Goal: Use online tool/utility: Use online tool/utility

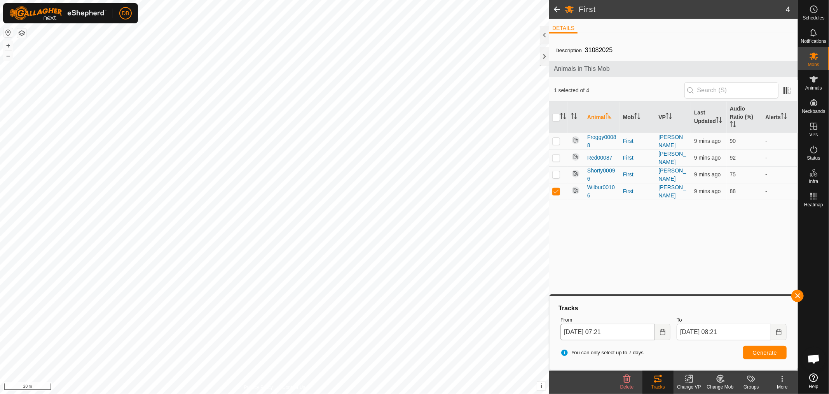
scroll to position [150, 0]
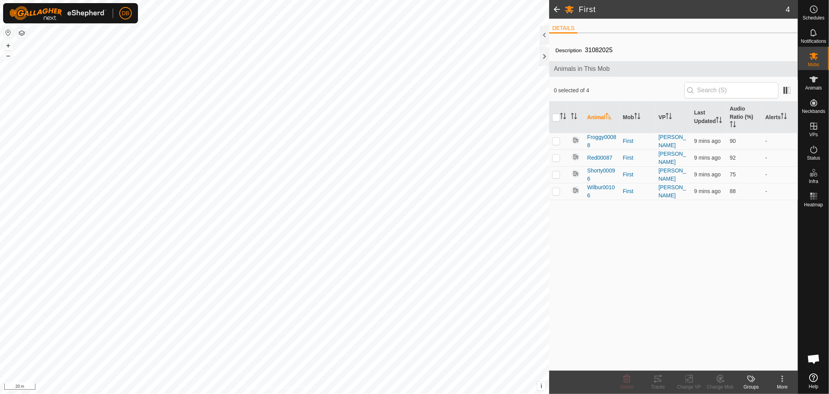
scroll to position [150, 0]
click at [555, 115] on input "checkbox" at bounding box center [557, 118] width 8 height 8
checkbox input "true"
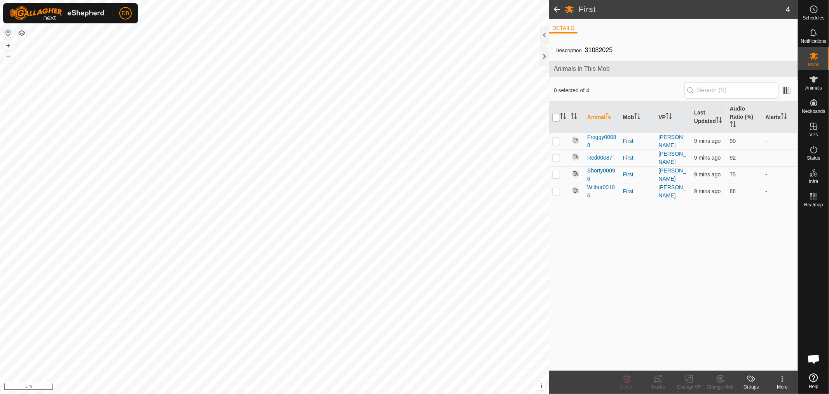
checkbox input "true"
click at [556, 189] on p-checkbox at bounding box center [557, 191] width 8 height 6
checkbox input "false"
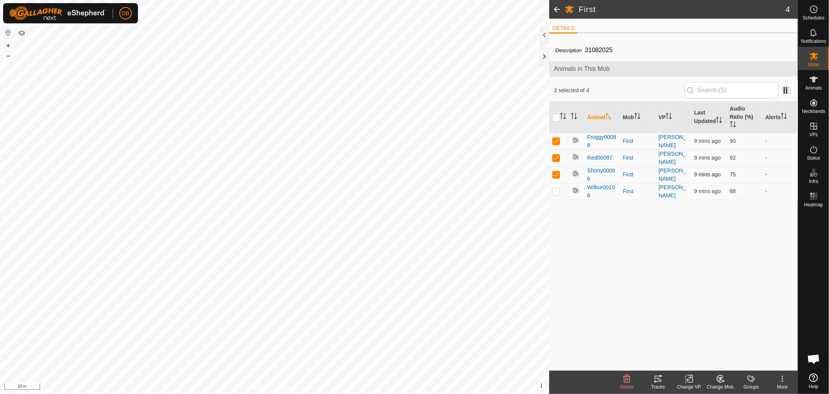
click at [554, 173] on p-checkbox at bounding box center [557, 174] width 8 height 6
checkbox input "false"
click at [552, 157] on td at bounding box center [558, 157] width 19 height 17
checkbox input "false"
click at [558, 138] on p-checkbox at bounding box center [557, 141] width 8 height 6
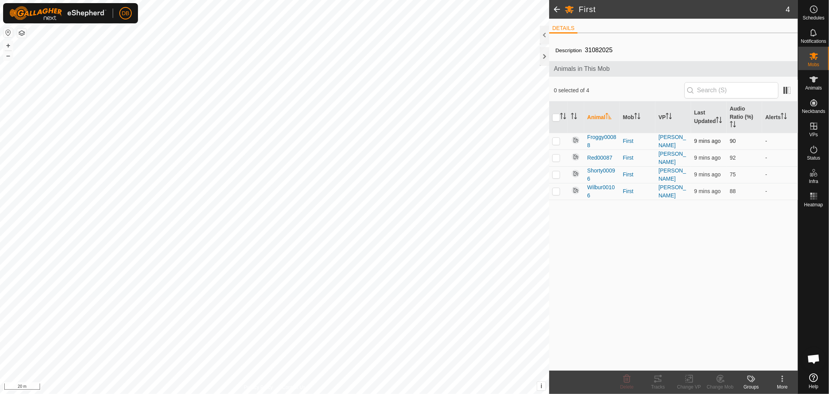
click at [557, 139] on p-checkbox at bounding box center [557, 141] width 8 height 6
checkbox input "false"
click at [557, 156] on p-checkbox at bounding box center [557, 157] width 8 height 6
drag, startPoint x: 557, startPoint y: 156, endPoint x: 558, endPoint y: 165, distance: 9.0
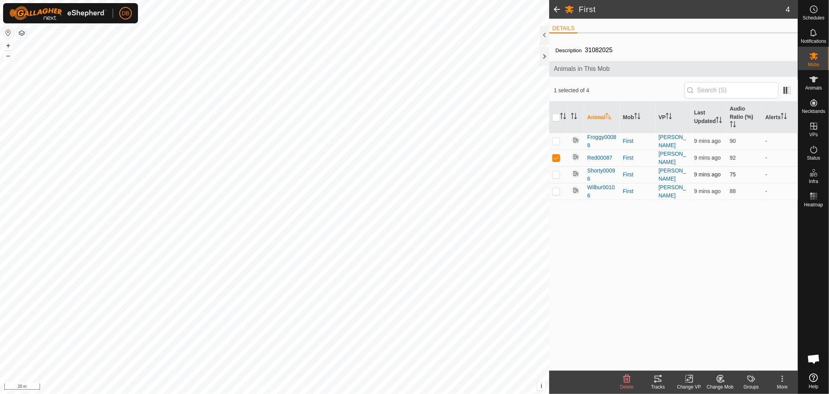
click at [558, 156] on p-checkbox at bounding box center [557, 157] width 8 height 6
checkbox input "false"
click at [556, 172] on p-checkbox at bounding box center [557, 174] width 8 height 6
checkbox input "false"
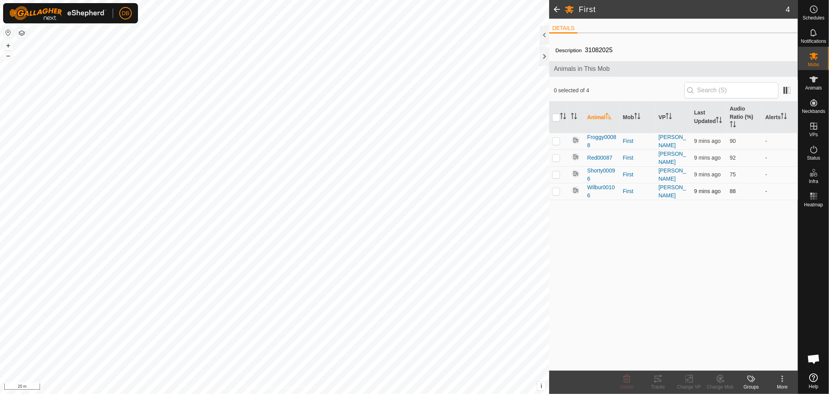
click at [555, 193] on td at bounding box center [558, 191] width 19 height 17
click at [555, 192] on p-checkbox at bounding box center [557, 191] width 8 height 6
checkbox input "false"
click at [555, 142] on p-checkbox at bounding box center [557, 141] width 8 height 6
click at [658, 380] on icon at bounding box center [658, 378] width 9 height 9
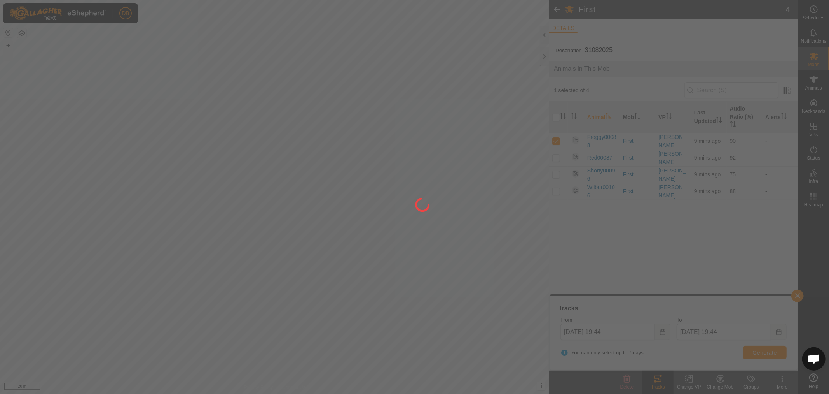
click at [664, 331] on div at bounding box center [414, 197] width 829 height 394
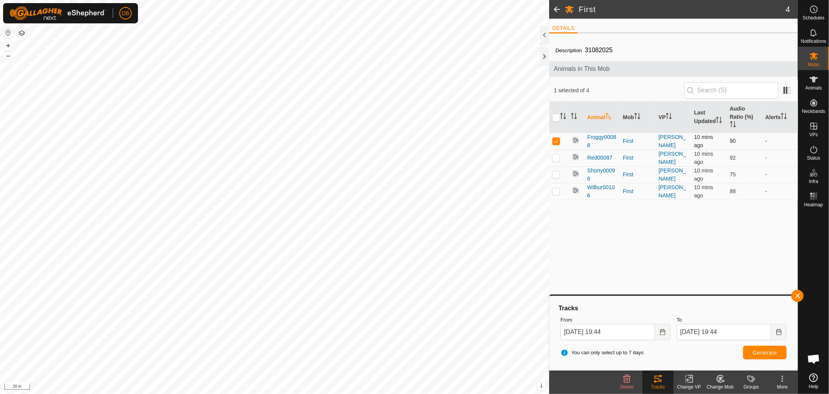
click at [556, 142] on p-checkbox at bounding box center [557, 141] width 8 height 6
checkbox input "false"
click at [556, 157] on p-checkbox at bounding box center [557, 157] width 8 height 6
click at [760, 349] on span "Generate" at bounding box center [765, 352] width 24 height 6
click at [554, 156] on p-checkbox at bounding box center [557, 157] width 8 height 6
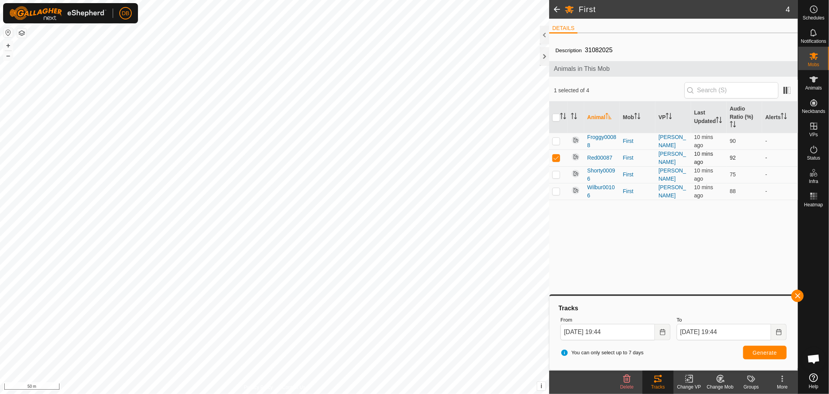
checkbox input "false"
drag, startPoint x: 555, startPoint y: 173, endPoint x: 565, endPoint y: 188, distance: 18.6
click at [555, 175] on p-checkbox at bounding box center [557, 174] width 8 height 6
click at [759, 352] on span "Generate" at bounding box center [765, 352] width 24 height 6
click at [555, 173] on p-checkbox at bounding box center [557, 174] width 8 height 6
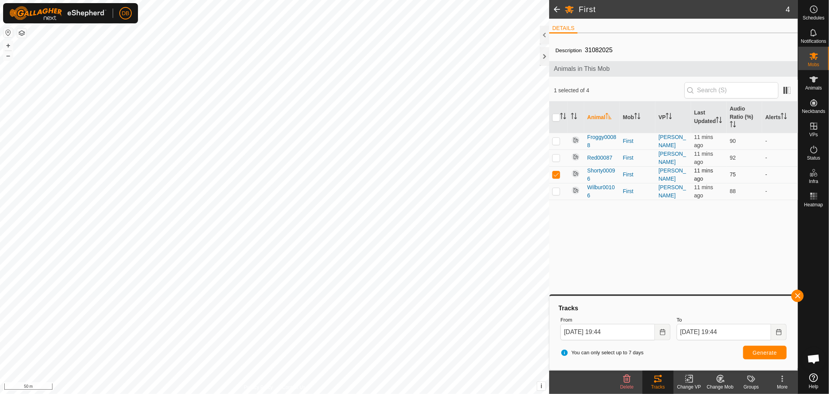
checkbox input "false"
click at [555, 189] on p-checkbox at bounding box center [557, 191] width 8 height 6
click at [762, 355] on span "Generate" at bounding box center [765, 352] width 24 height 6
drag, startPoint x: 555, startPoint y: 190, endPoint x: 554, endPoint y: 178, distance: 12.1
click at [555, 190] on p-checkbox at bounding box center [557, 191] width 8 height 6
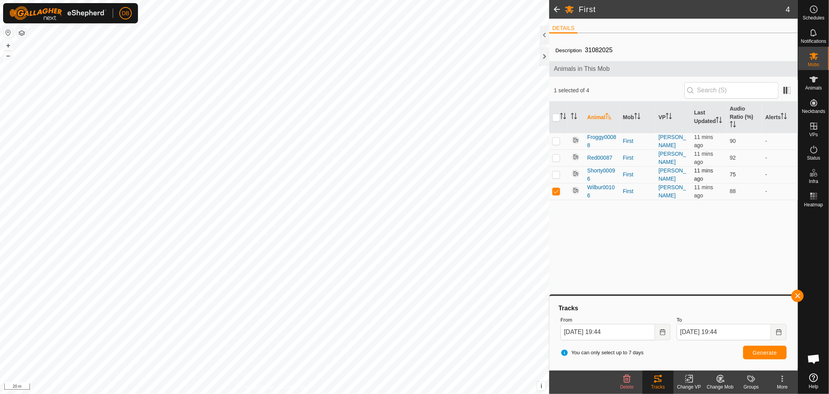
checkbox input "false"
click at [554, 140] on p-checkbox at bounding box center [557, 141] width 8 height 6
click at [777, 351] on span "Generate" at bounding box center [765, 352] width 24 height 6
click at [558, 142] on p-checkbox at bounding box center [557, 141] width 8 height 6
checkbox input "false"
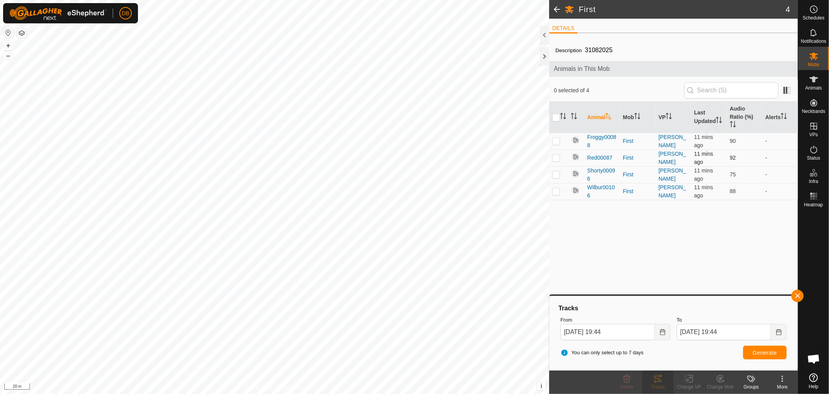
click at [558, 155] on p-checkbox at bounding box center [557, 157] width 8 height 6
checkbox input "true"
click at [768, 351] on span "Generate" at bounding box center [765, 352] width 24 height 6
